Goal: Information Seeking & Learning: Learn about a topic

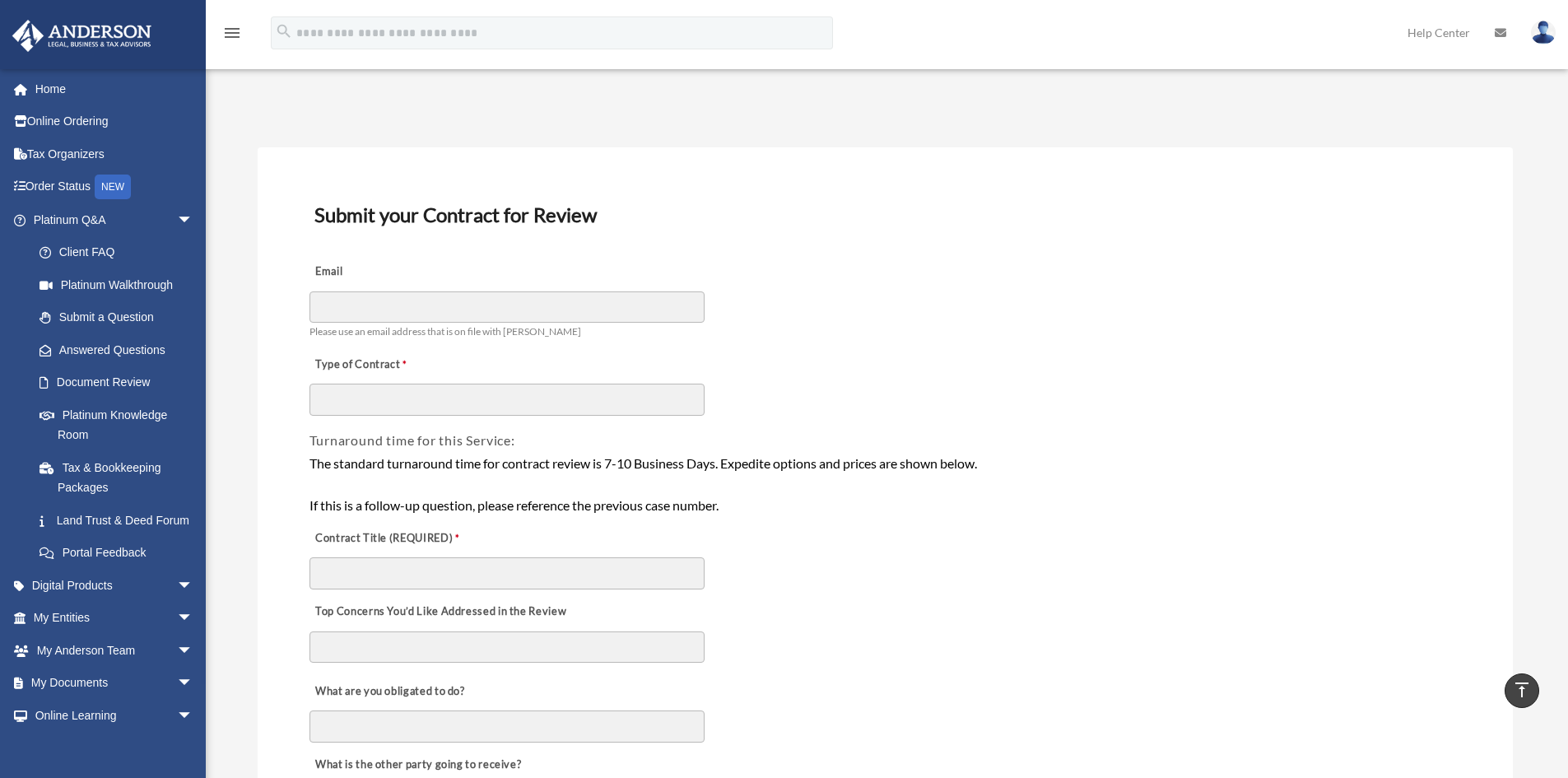
scroll to position [1070, 0]
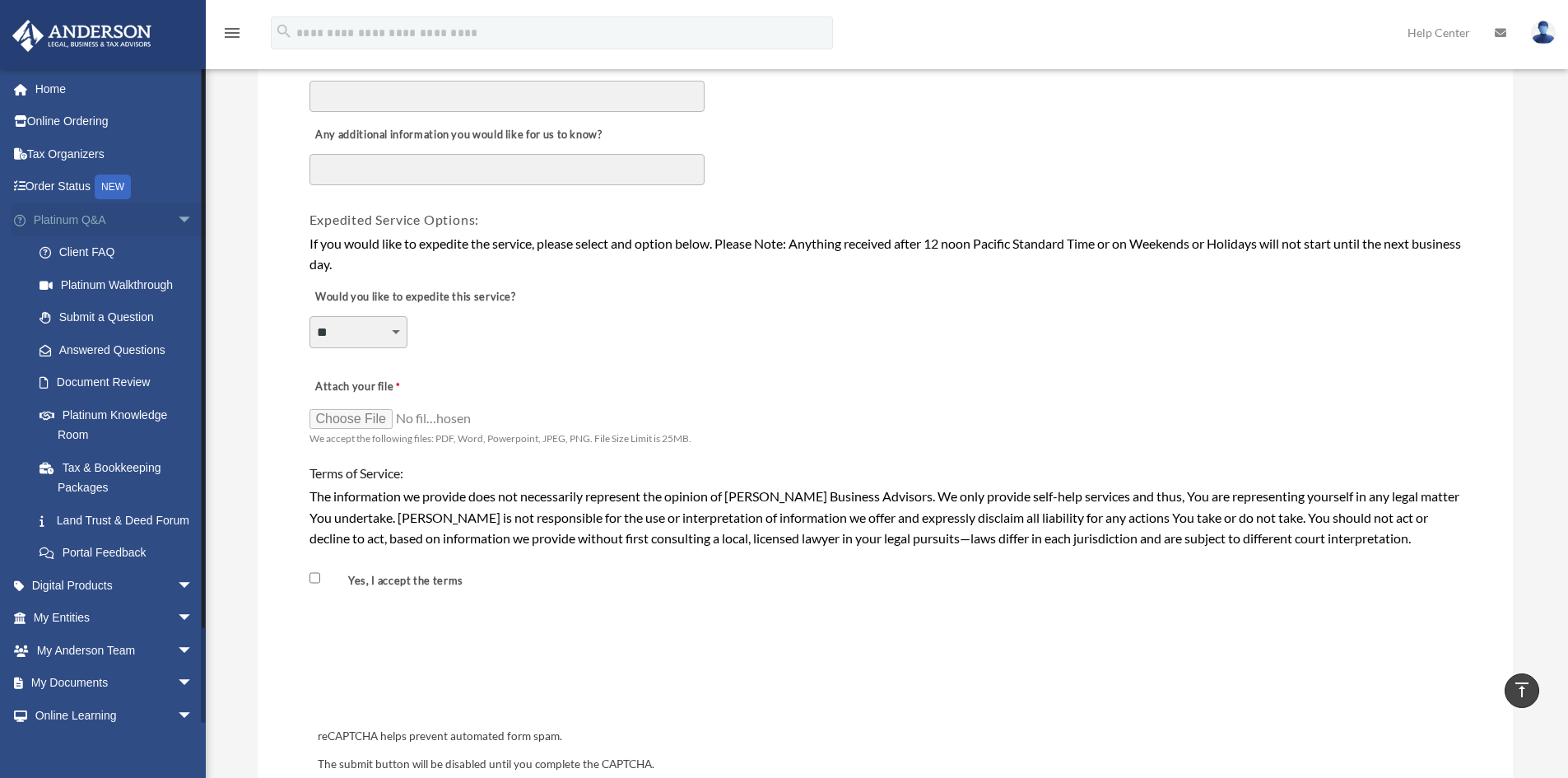
click at [177, 220] on span "arrow_drop_down" at bounding box center [192, 220] width 33 height 33
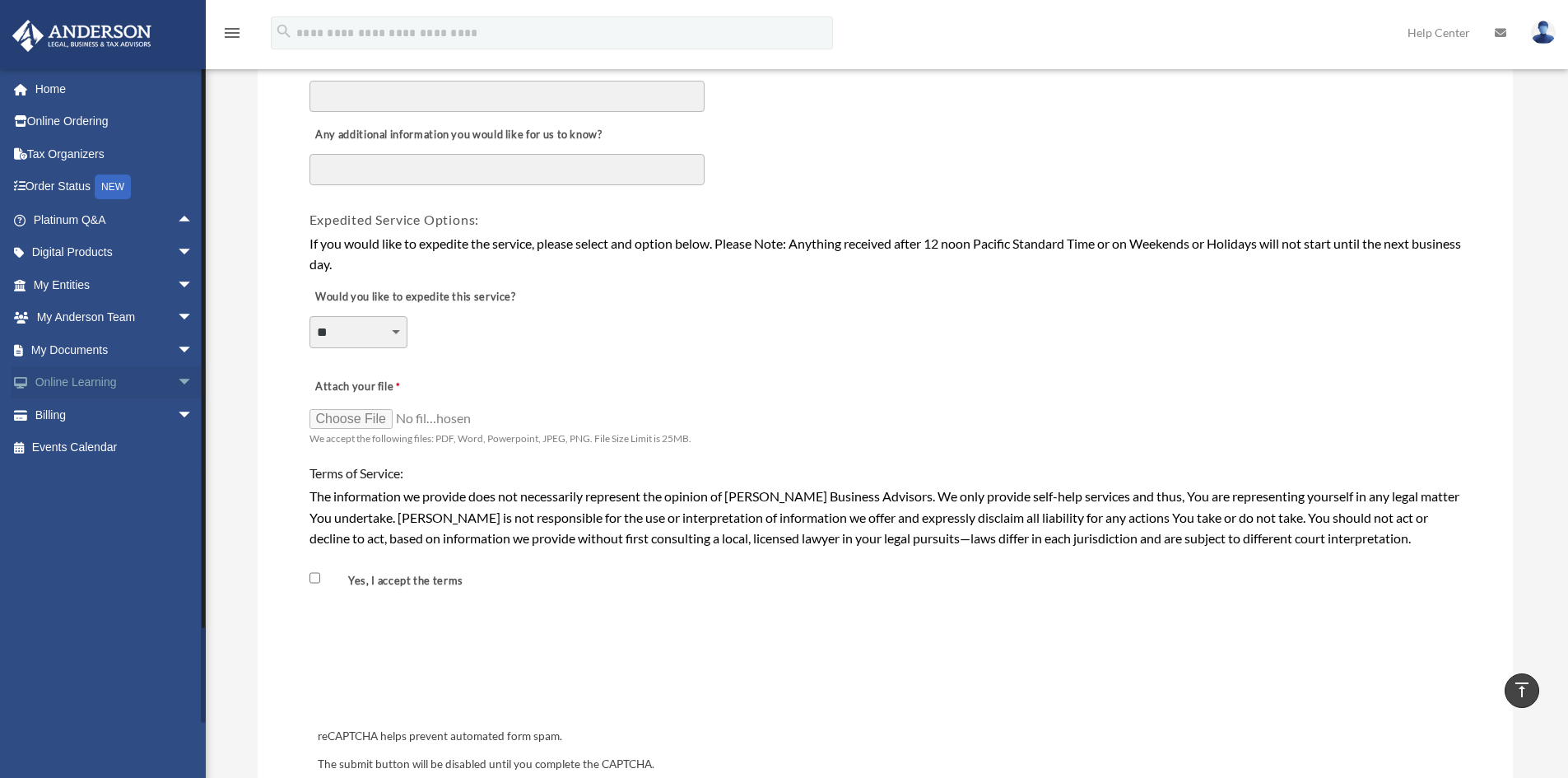
click at [177, 386] on span "arrow_drop_down" at bounding box center [192, 383] width 33 height 33
click at [129, 415] on link "Courses" at bounding box center [121, 415] width 195 height 33
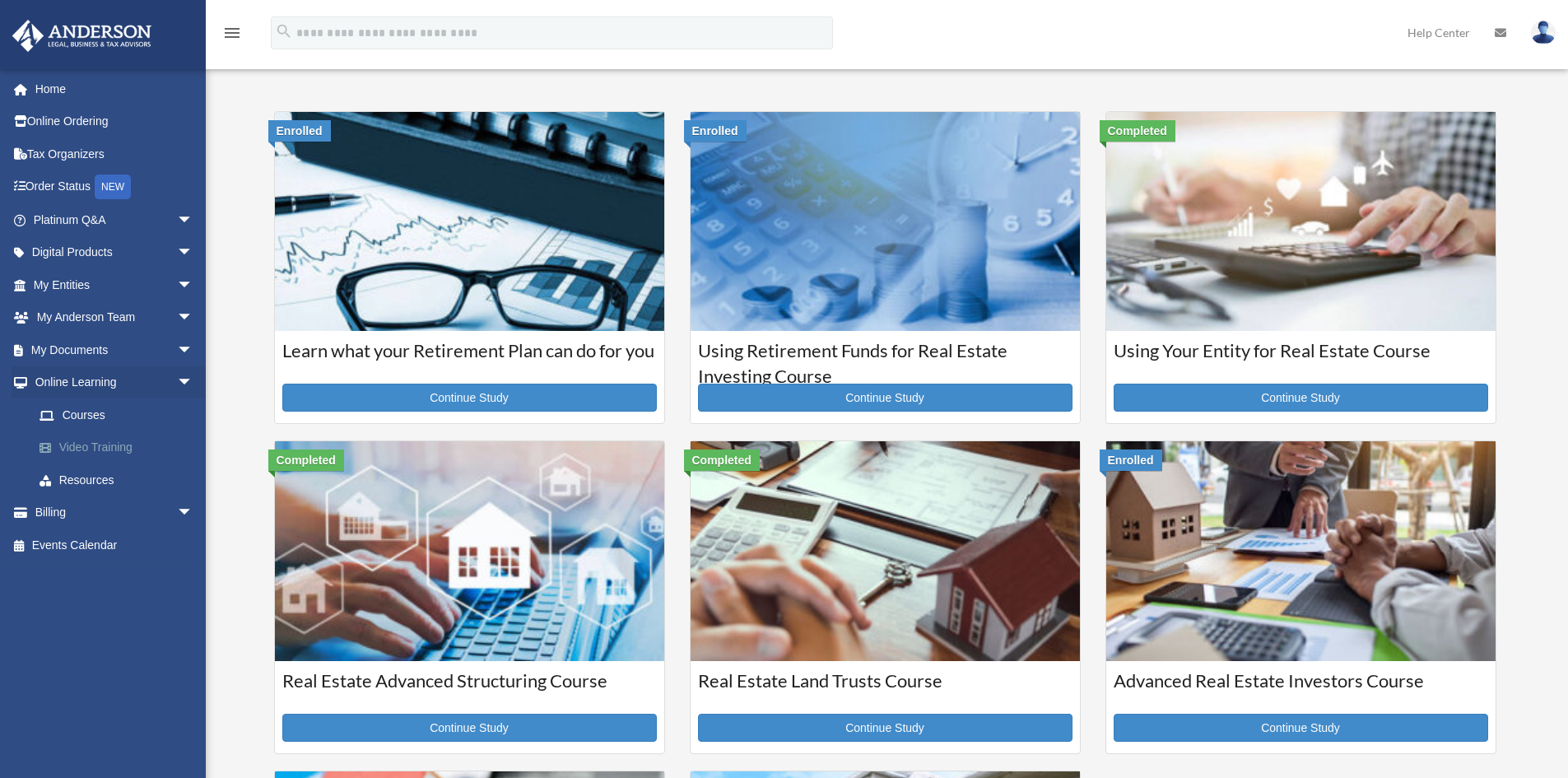
click at [88, 446] on link "Video Training" at bounding box center [121, 447] width 195 height 33
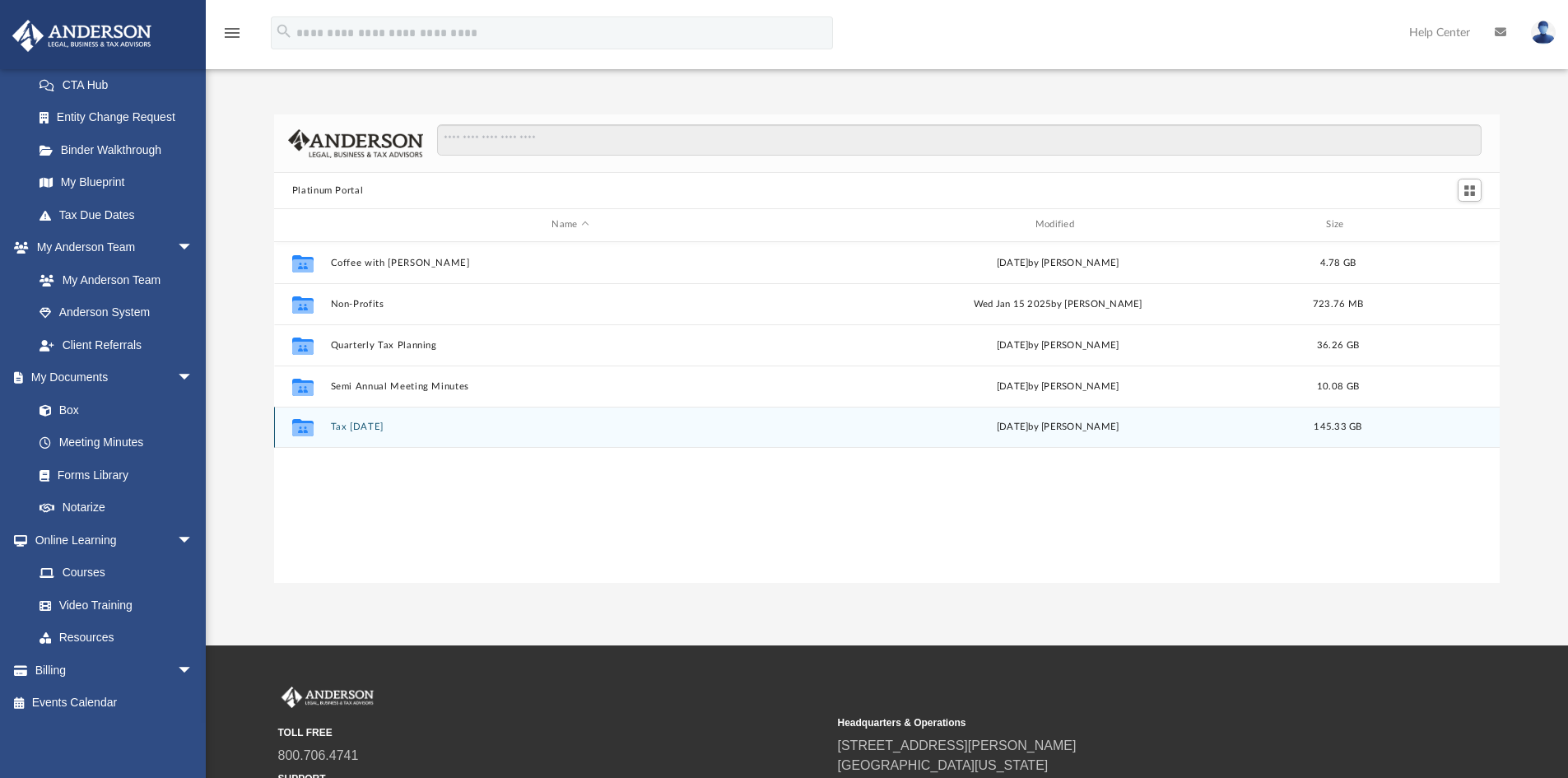
click at [406, 425] on button "Tax [DATE]" at bounding box center [570, 427] width 480 height 11
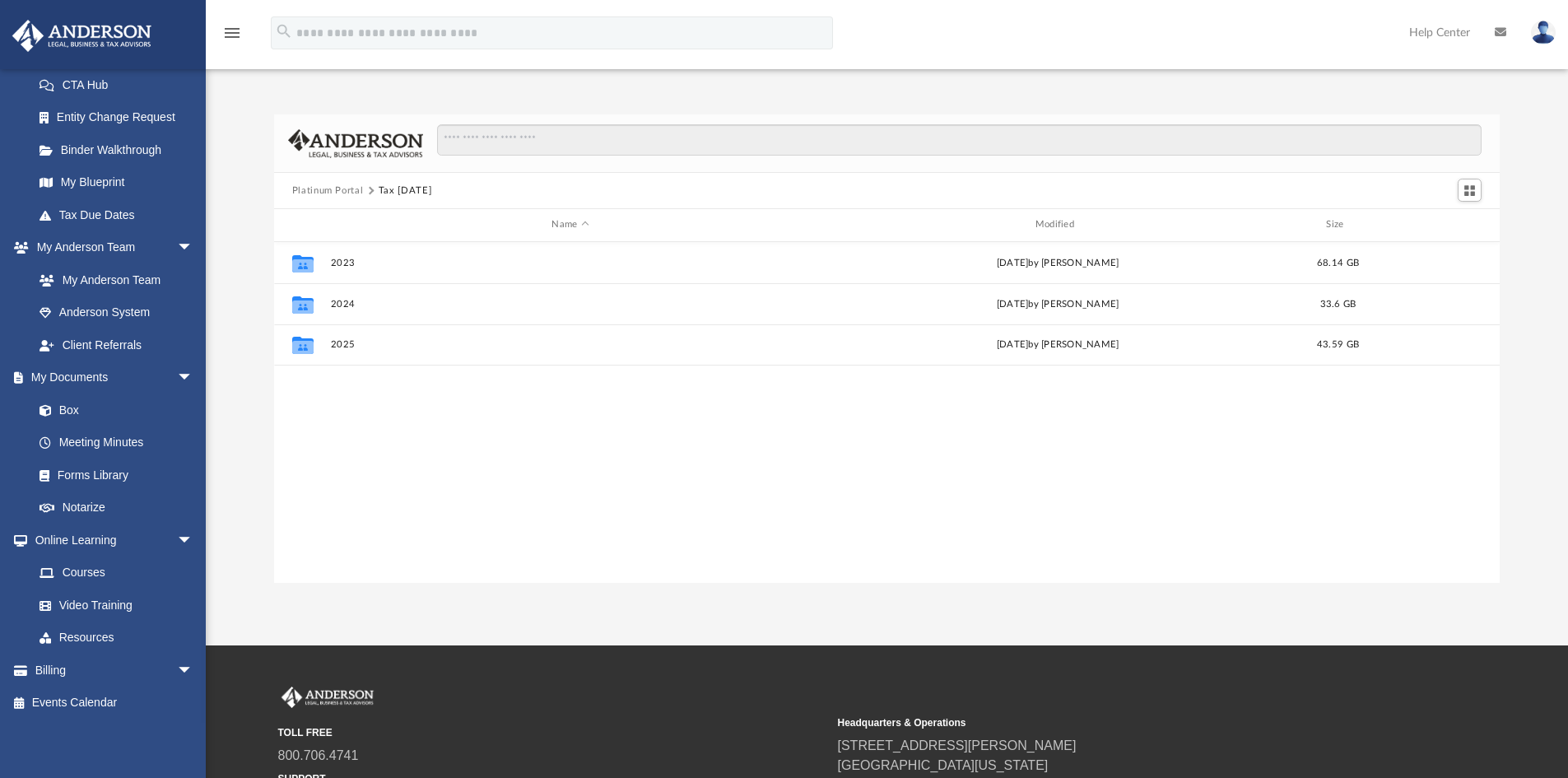
click at [333, 185] on button "Platinum Portal" at bounding box center [327, 191] width 72 height 15
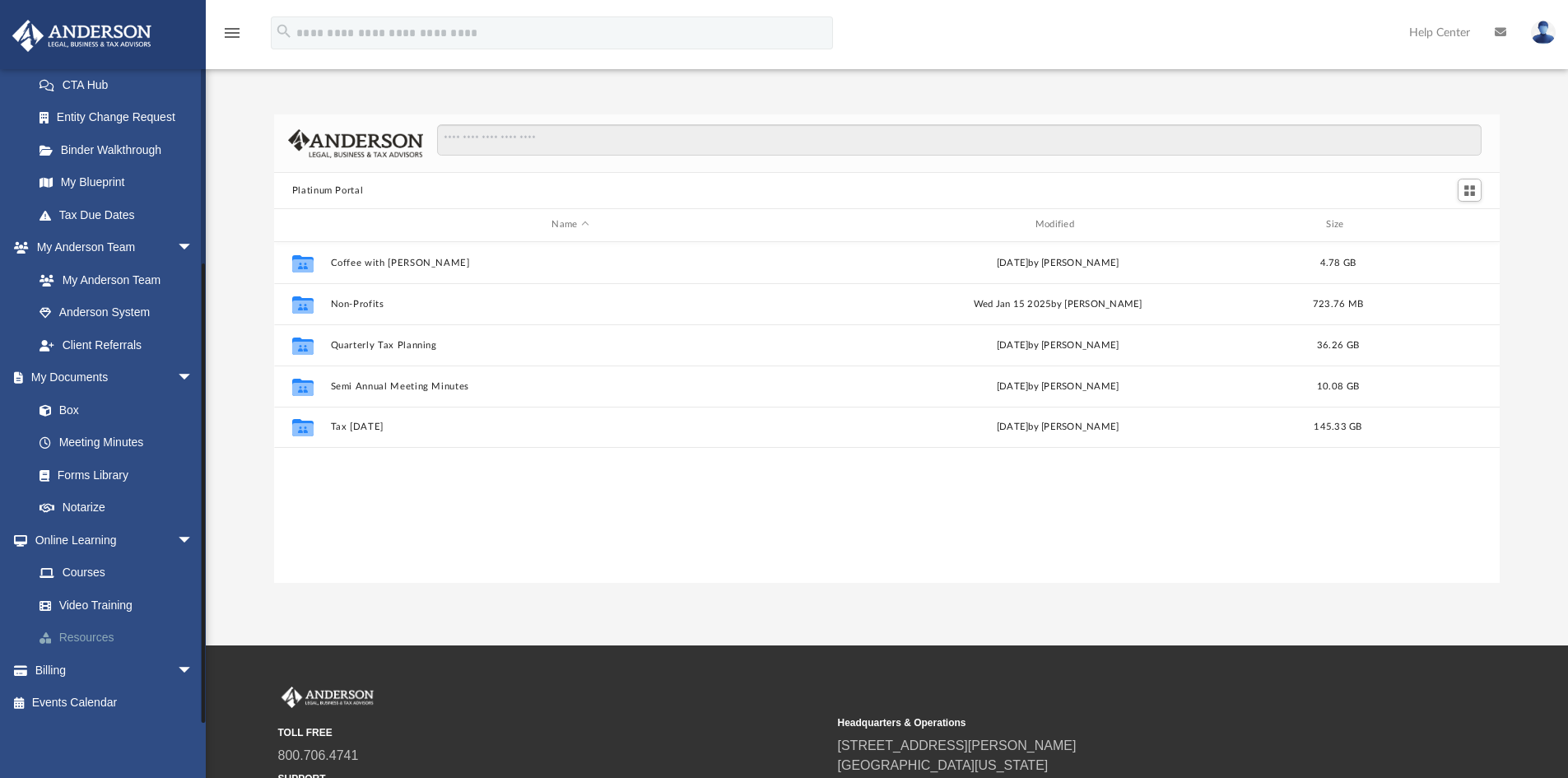
click at [92, 626] on link "Resources" at bounding box center [121, 638] width 195 height 33
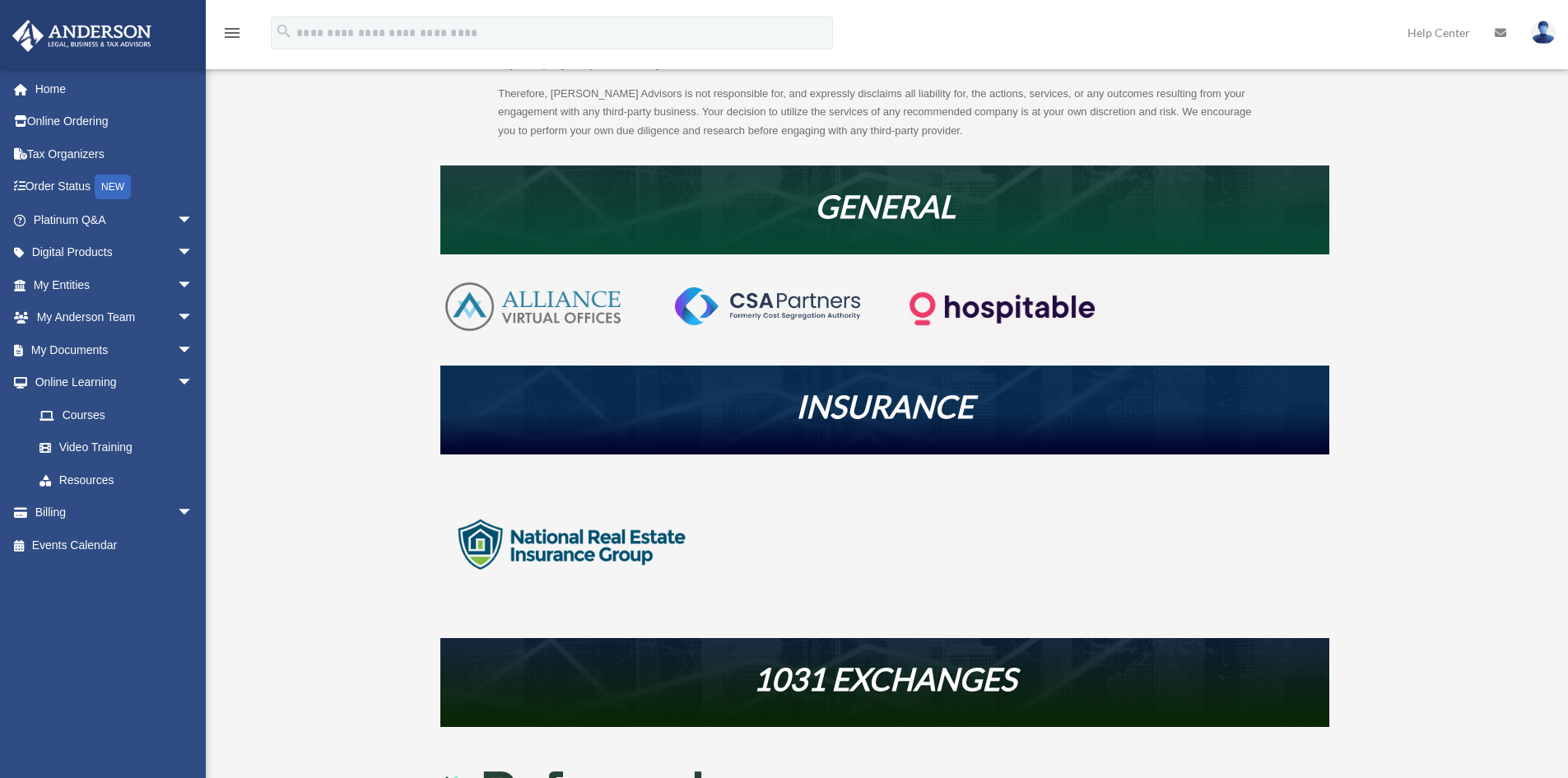
scroll to position [247, 0]
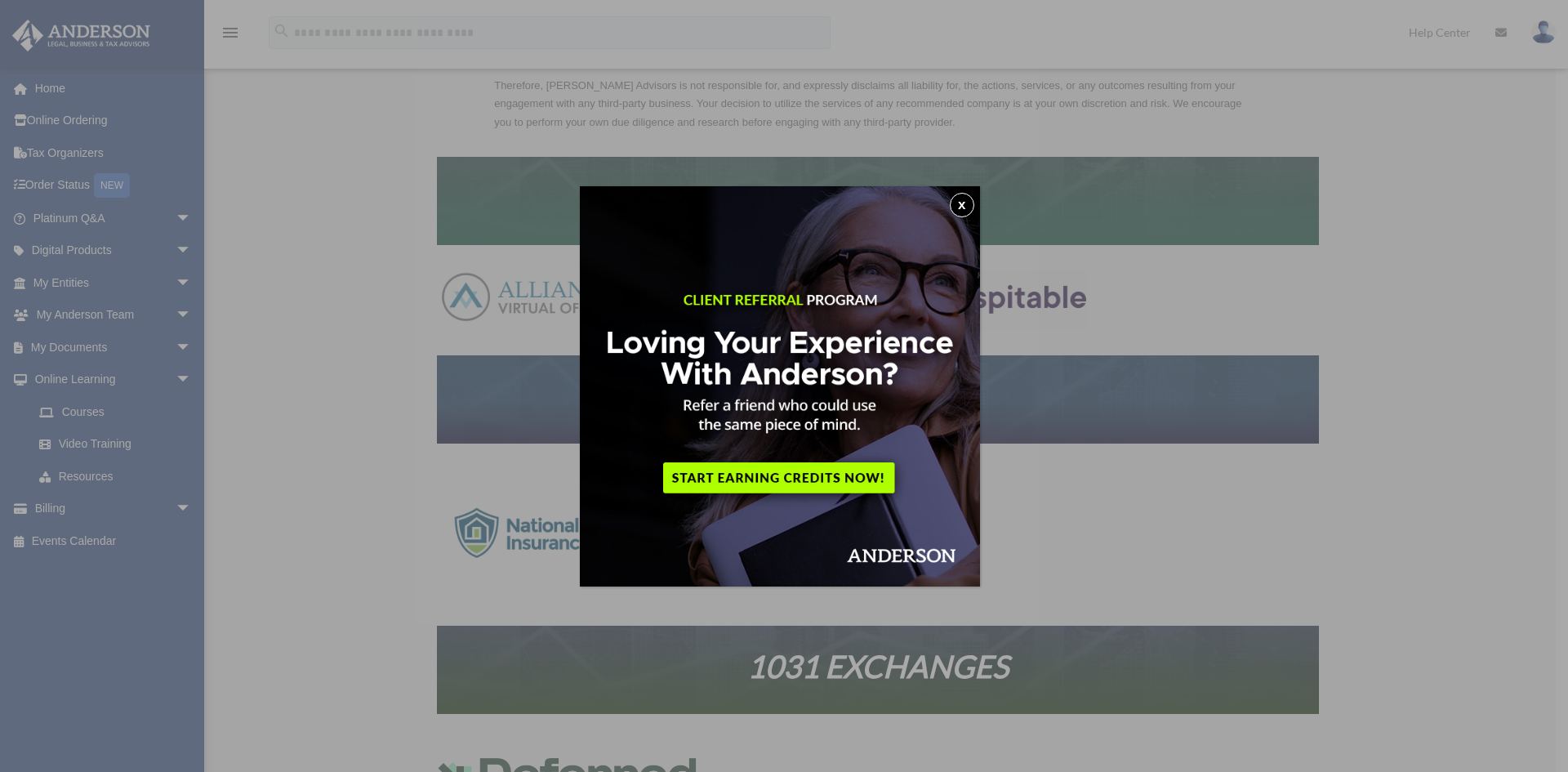
click at [968, 209] on button "x" at bounding box center [962, 205] width 25 height 25
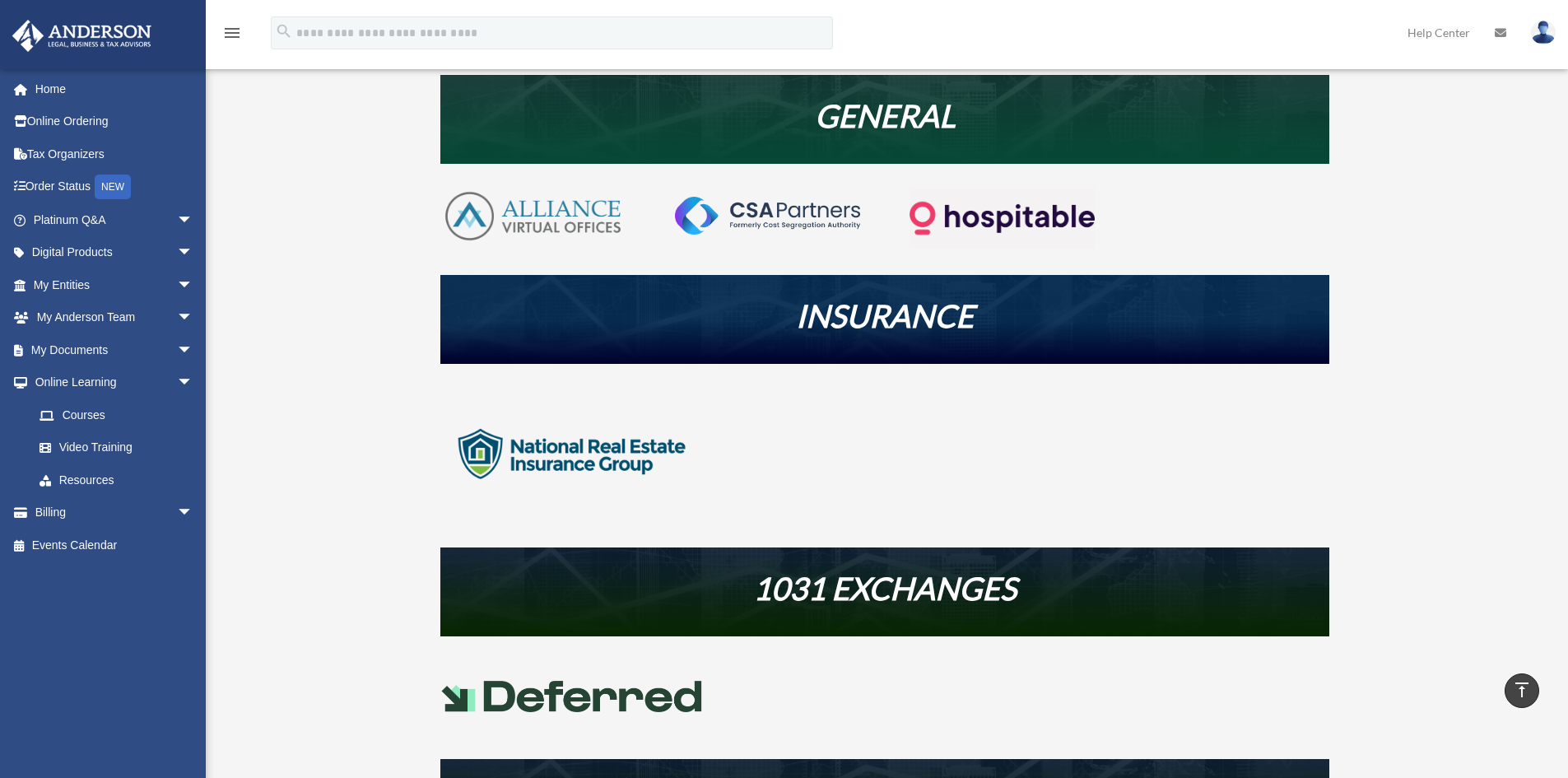
scroll to position [0, 0]
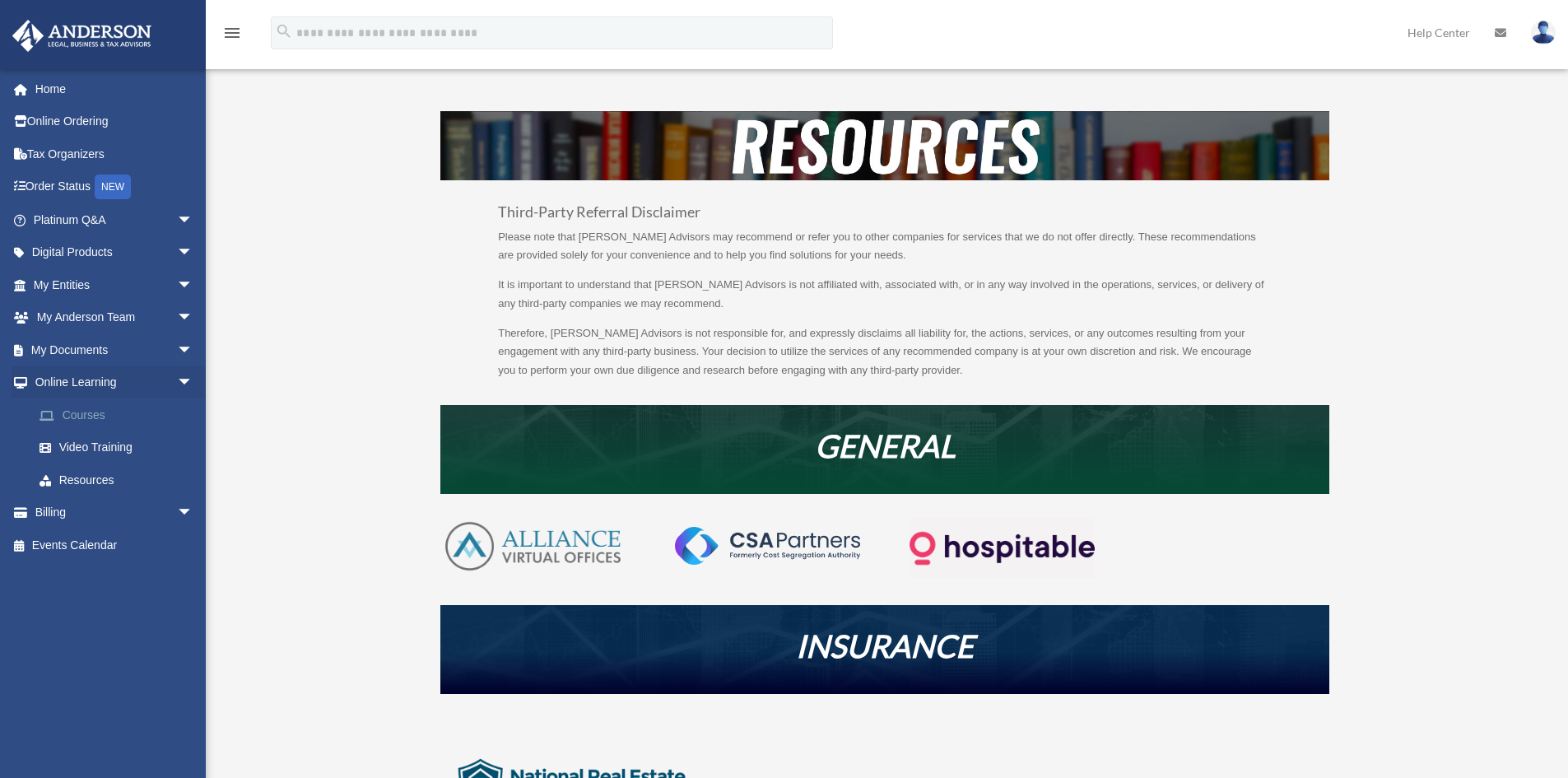
click at [100, 407] on link "Courses" at bounding box center [121, 415] width 195 height 33
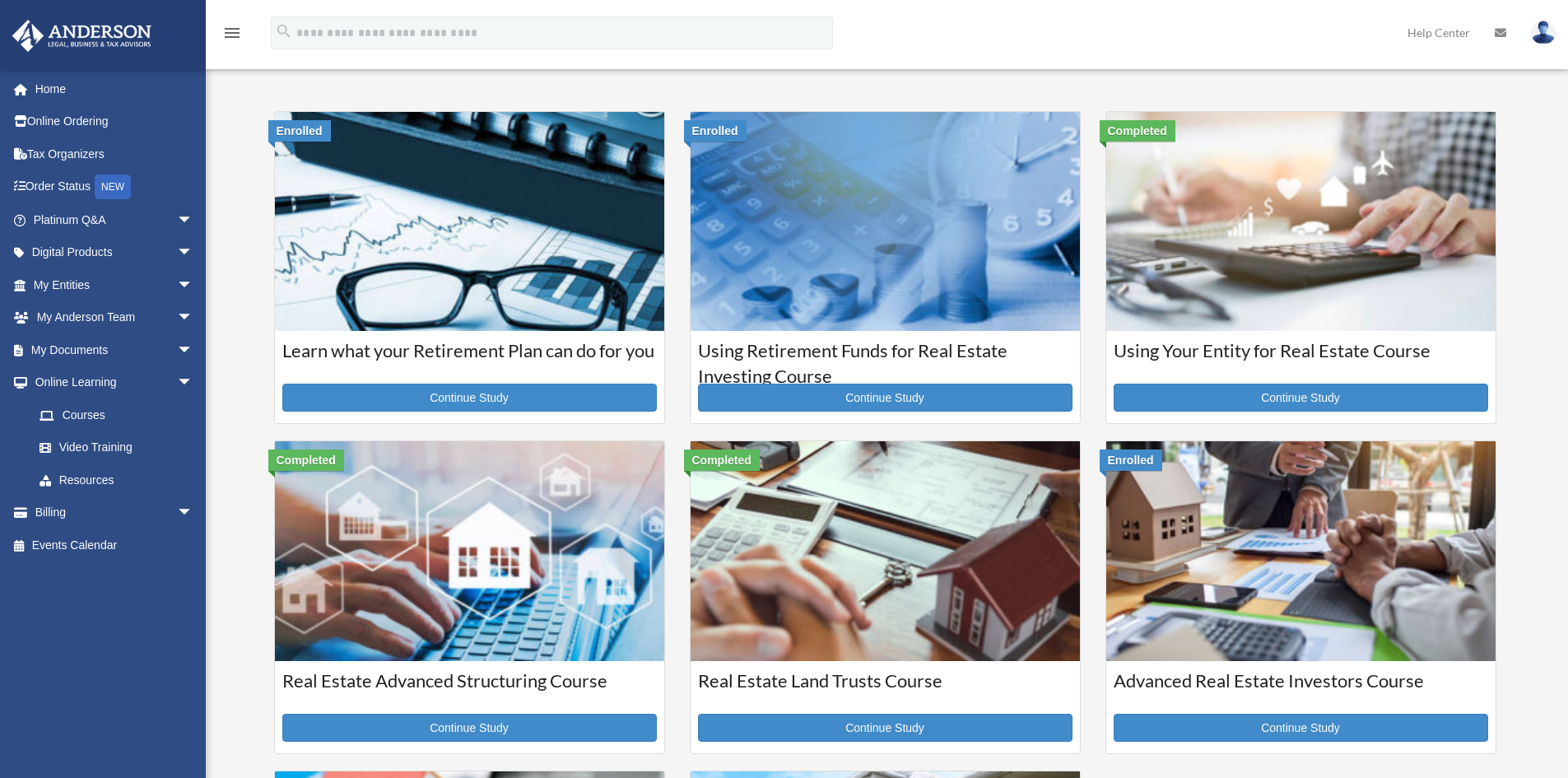
click at [233, 264] on div "Courses [PERSON_NAME][EMAIL_ADDRESS][DOMAIN_NAME] Sign Out [PERSON_NAME][EMAIL_…" at bounding box center [784, 590] width 1568 height 1057
click at [178, 381] on span "arrow_drop_down" at bounding box center [192, 383] width 33 height 33
click at [221, 378] on div "Courses [PERSON_NAME][EMAIL_ADDRESS][DOMAIN_NAME] Sign Out [PERSON_NAME][EMAIL_…" at bounding box center [784, 590] width 1568 height 1057
